Goal: Task Accomplishment & Management: Manage account settings

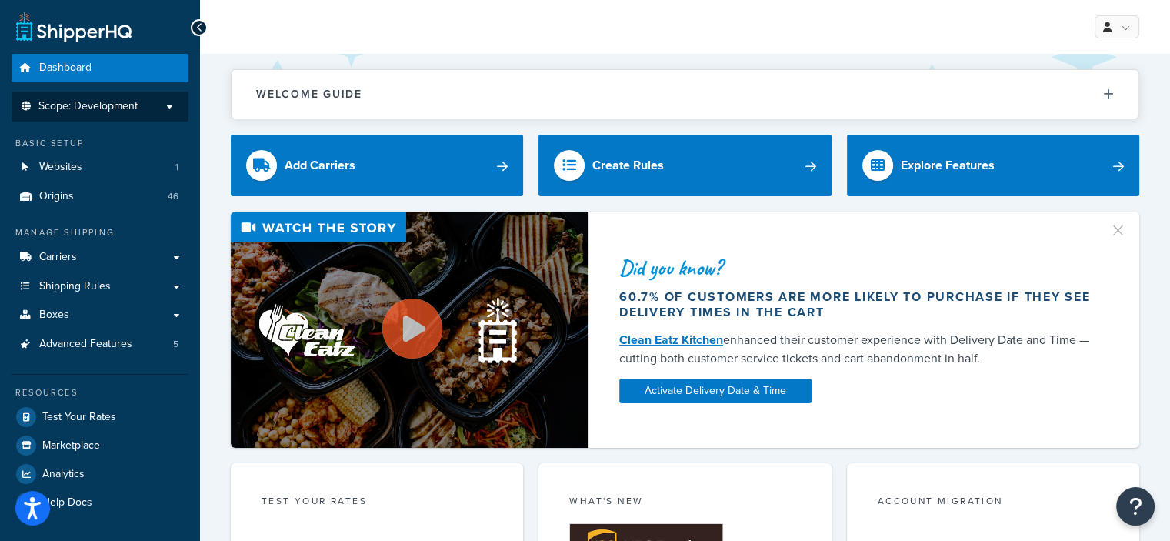
click at [162, 104] on p "Scope: Development" at bounding box center [99, 106] width 163 height 13
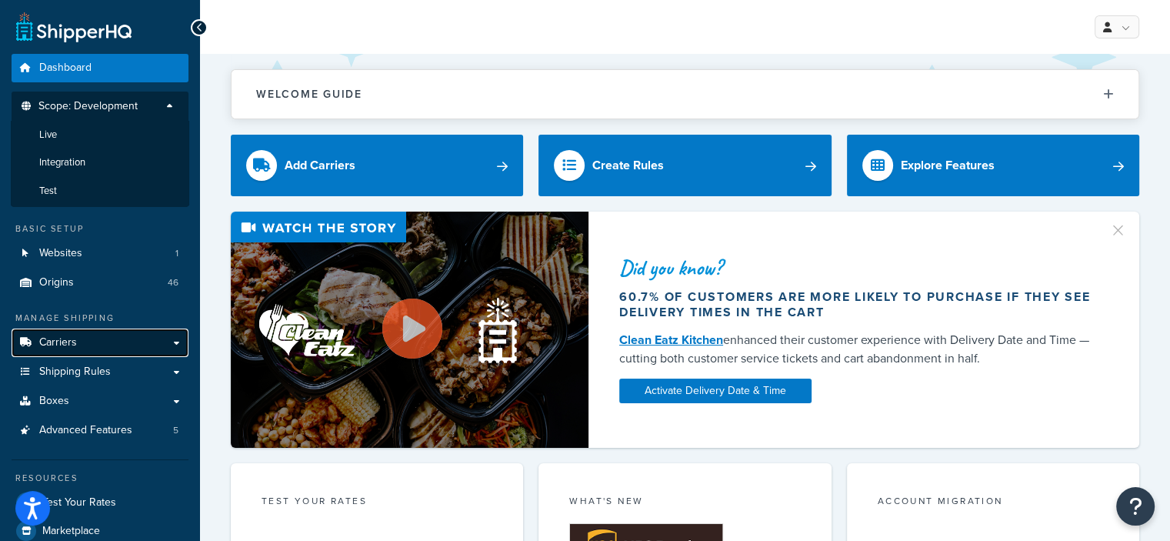
click at [99, 353] on link "Carriers" at bounding box center [100, 343] width 177 height 28
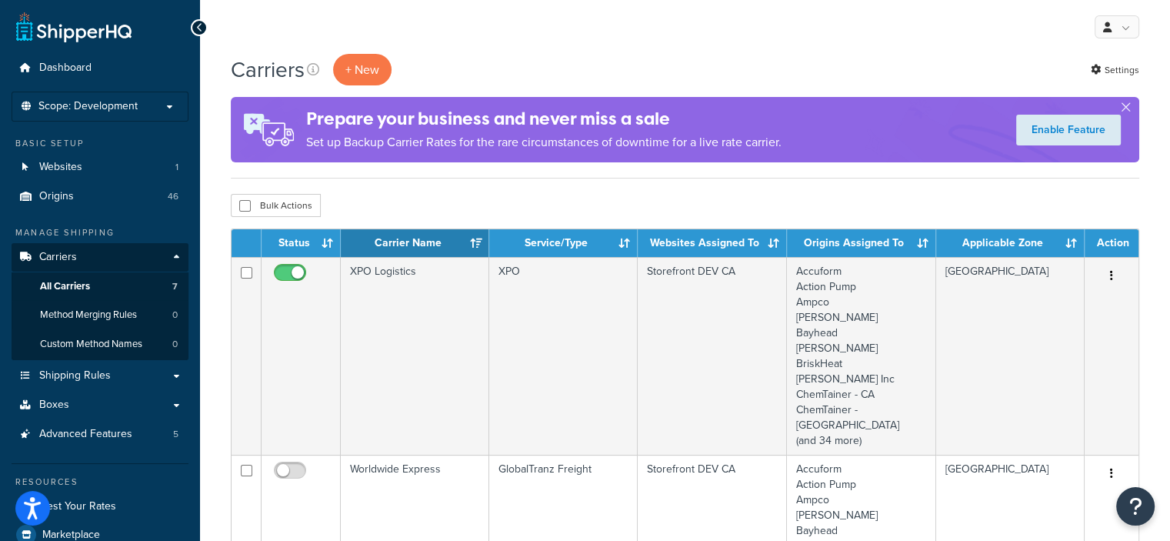
click at [456, 48] on div "My Profile Billing Global Settings Contact Us Logout" at bounding box center [685, 27] width 970 height 54
click at [107, 101] on span "Scope: Development" at bounding box center [87, 106] width 99 height 13
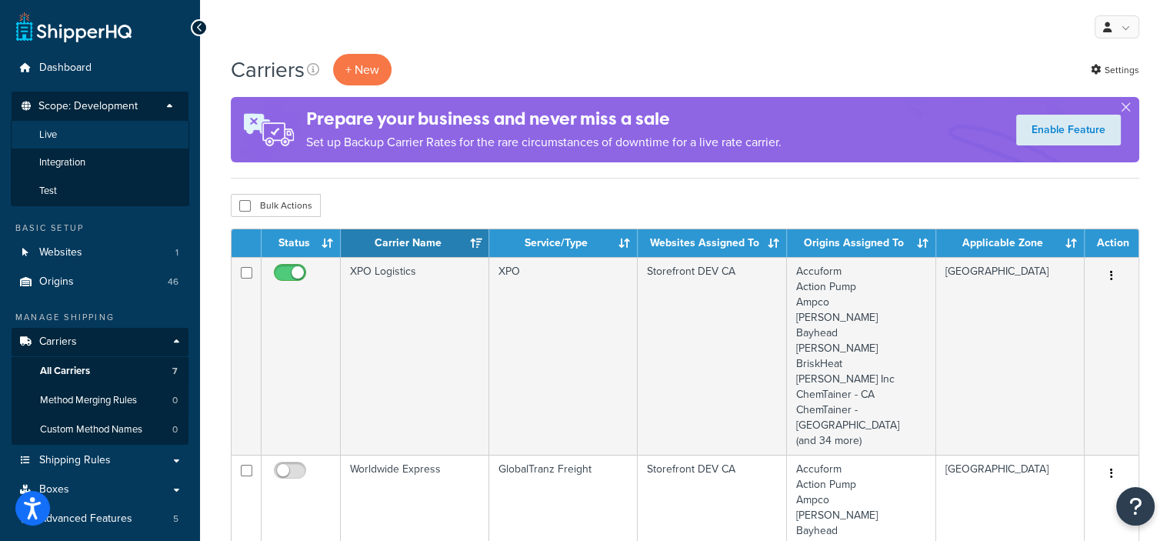
click at [95, 128] on li "Live" at bounding box center [100, 135] width 179 height 28
